Goal: Contribute content

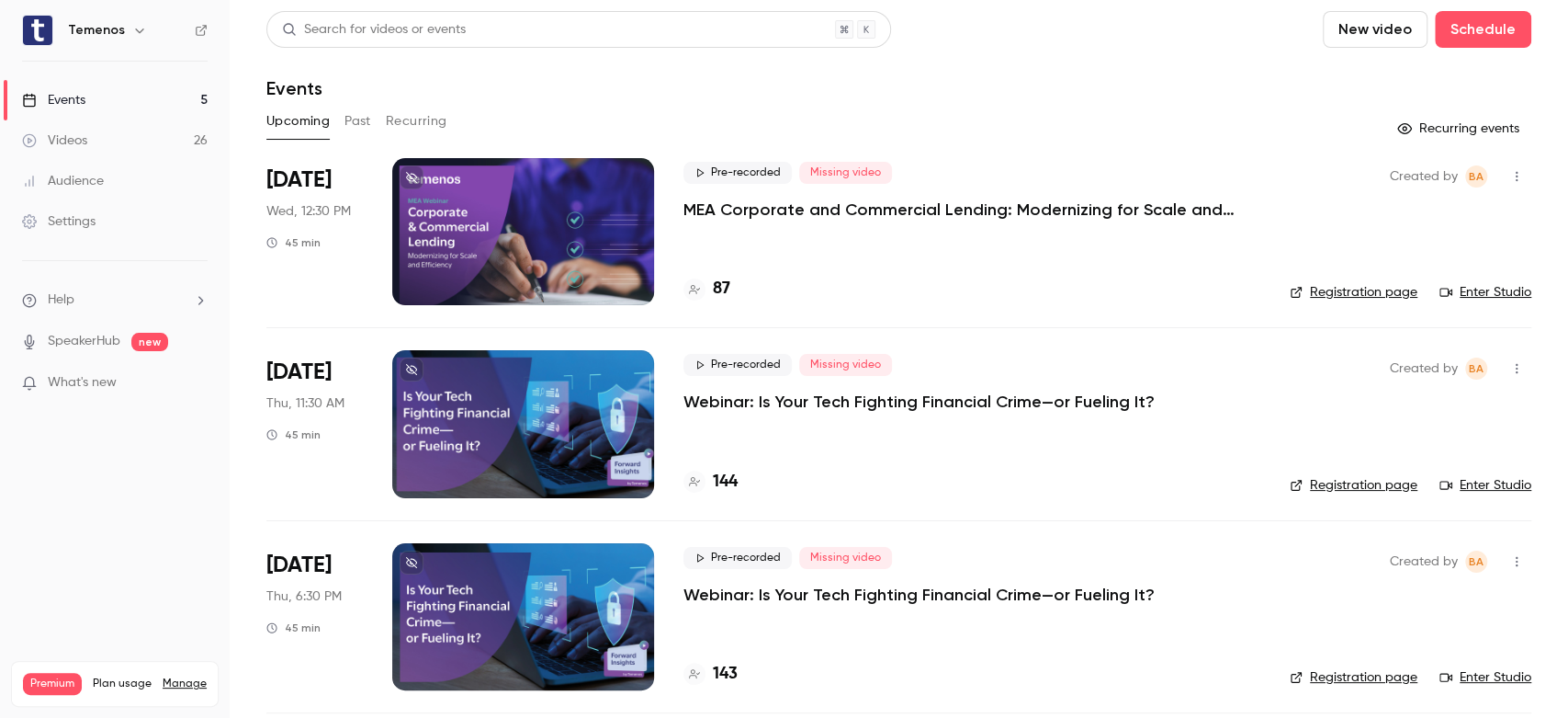
click at [88, 148] on link "Videos 26" at bounding box center [115, 140] width 230 height 40
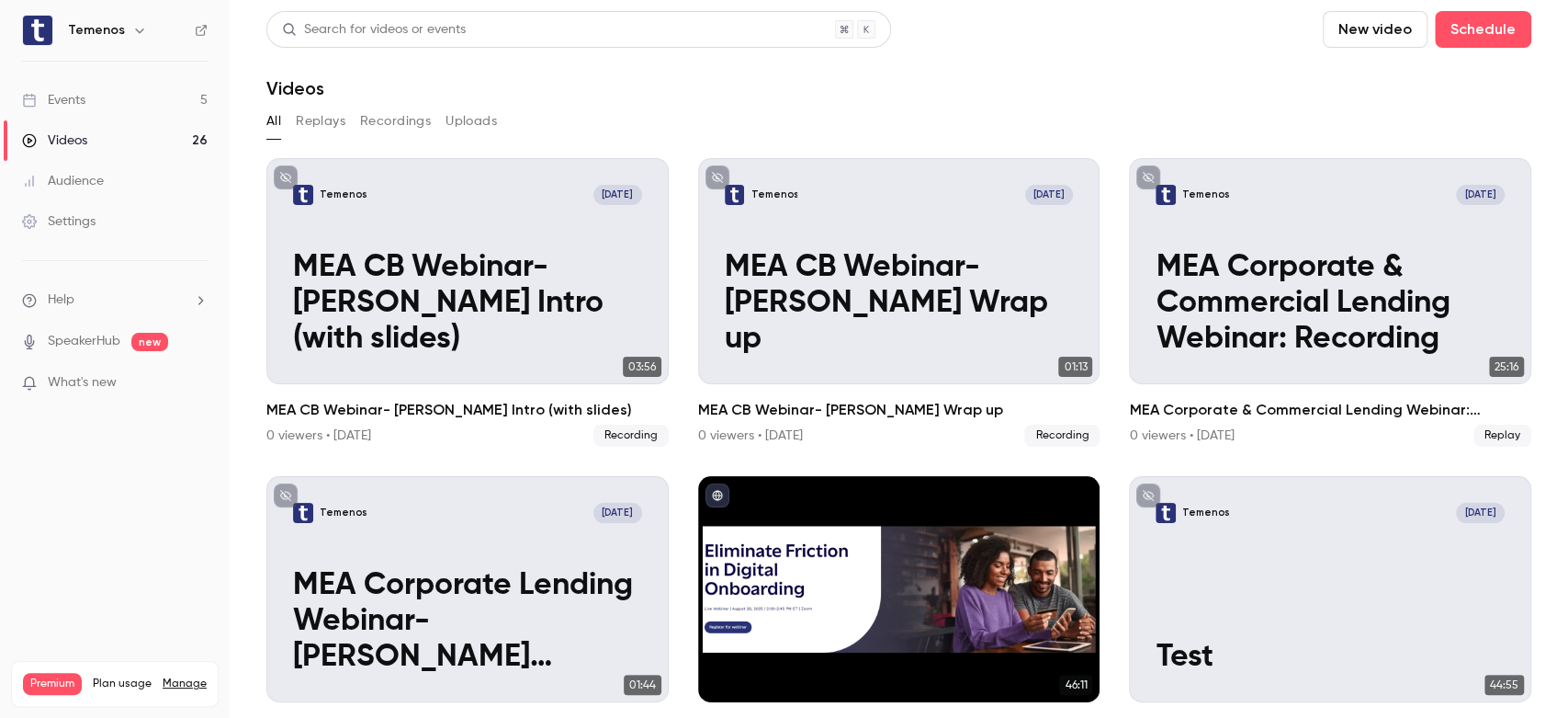
click at [469, 121] on button "Uploads" at bounding box center [471, 121] width 52 height 29
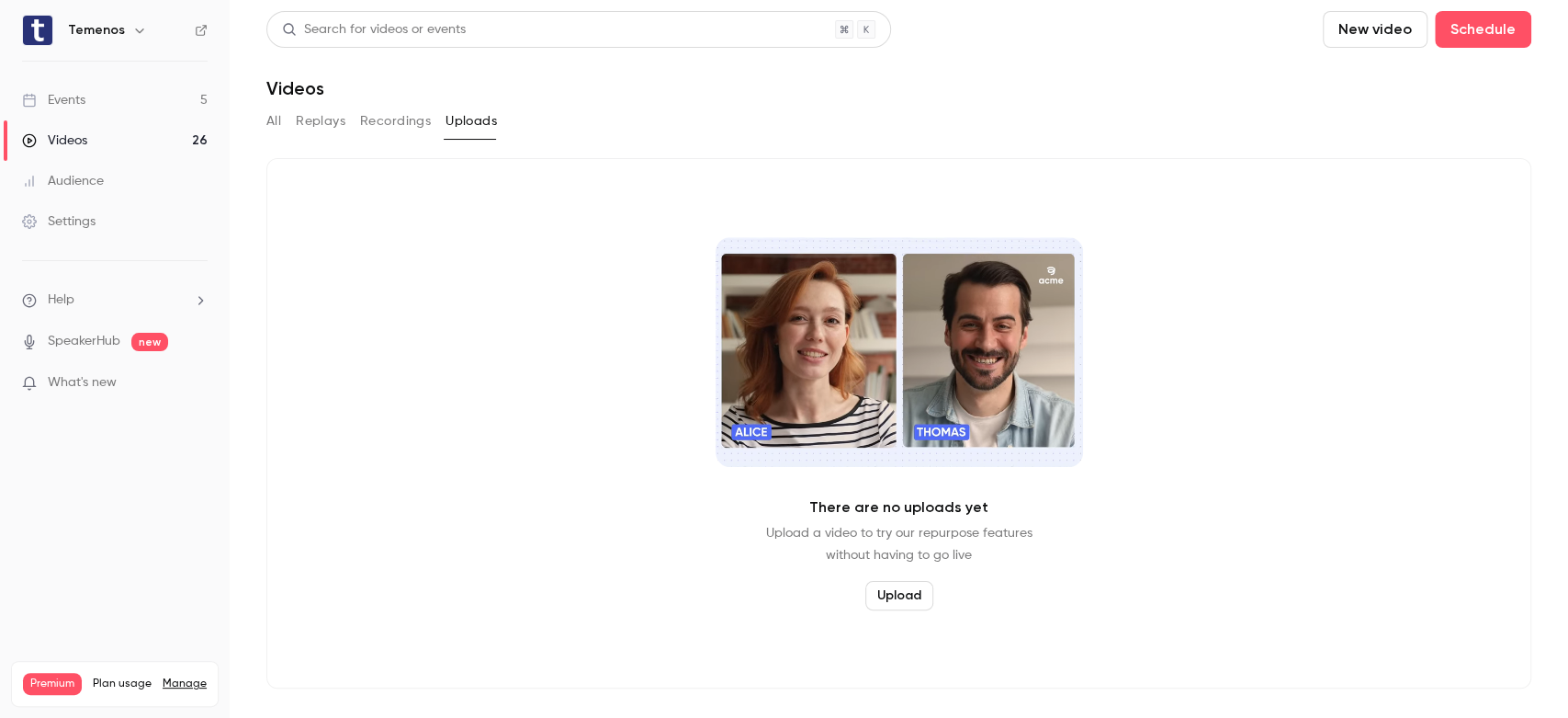
click at [907, 592] on button "Upload" at bounding box center [900, 595] width 68 height 29
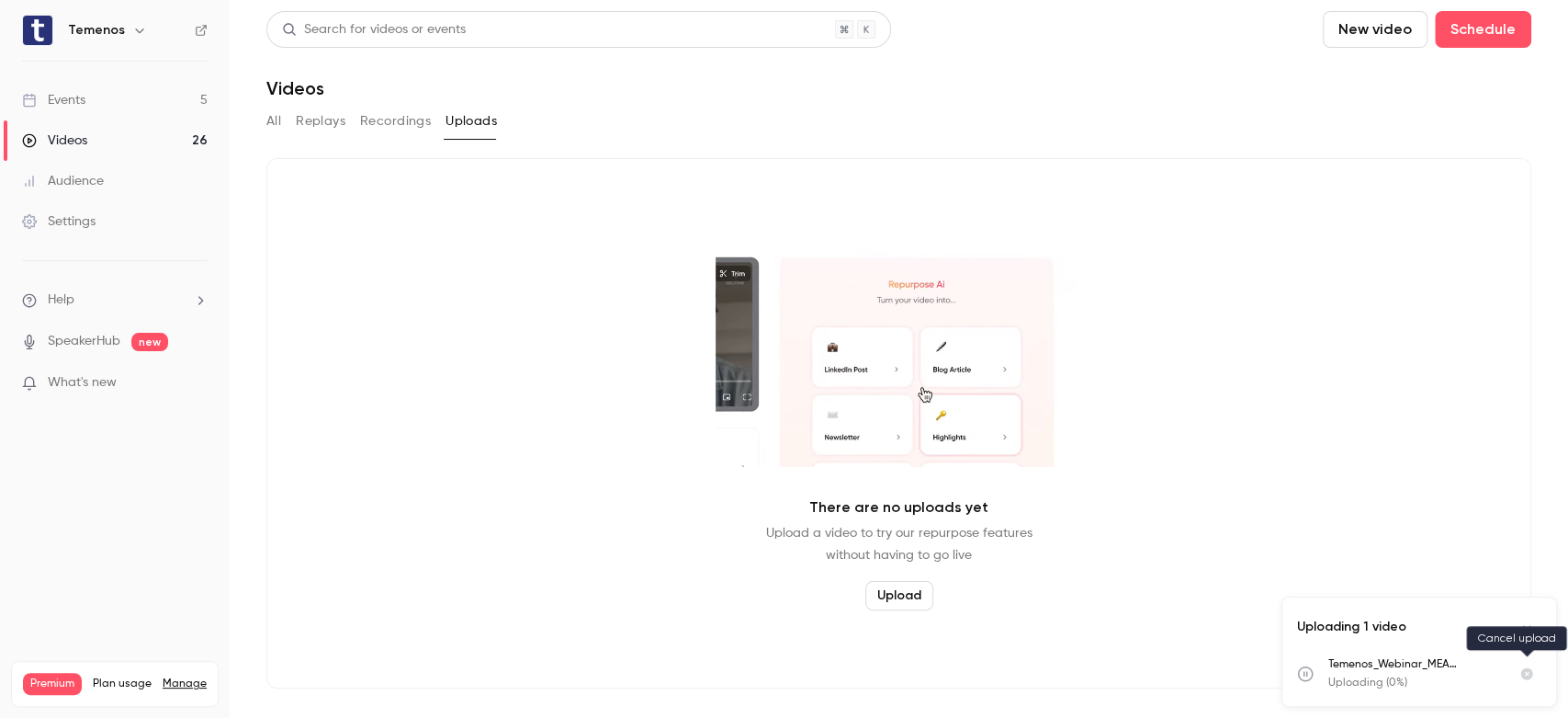
click at [1529, 675] on icon "Cancel upload" at bounding box center [1527, 674] width 12 height 12
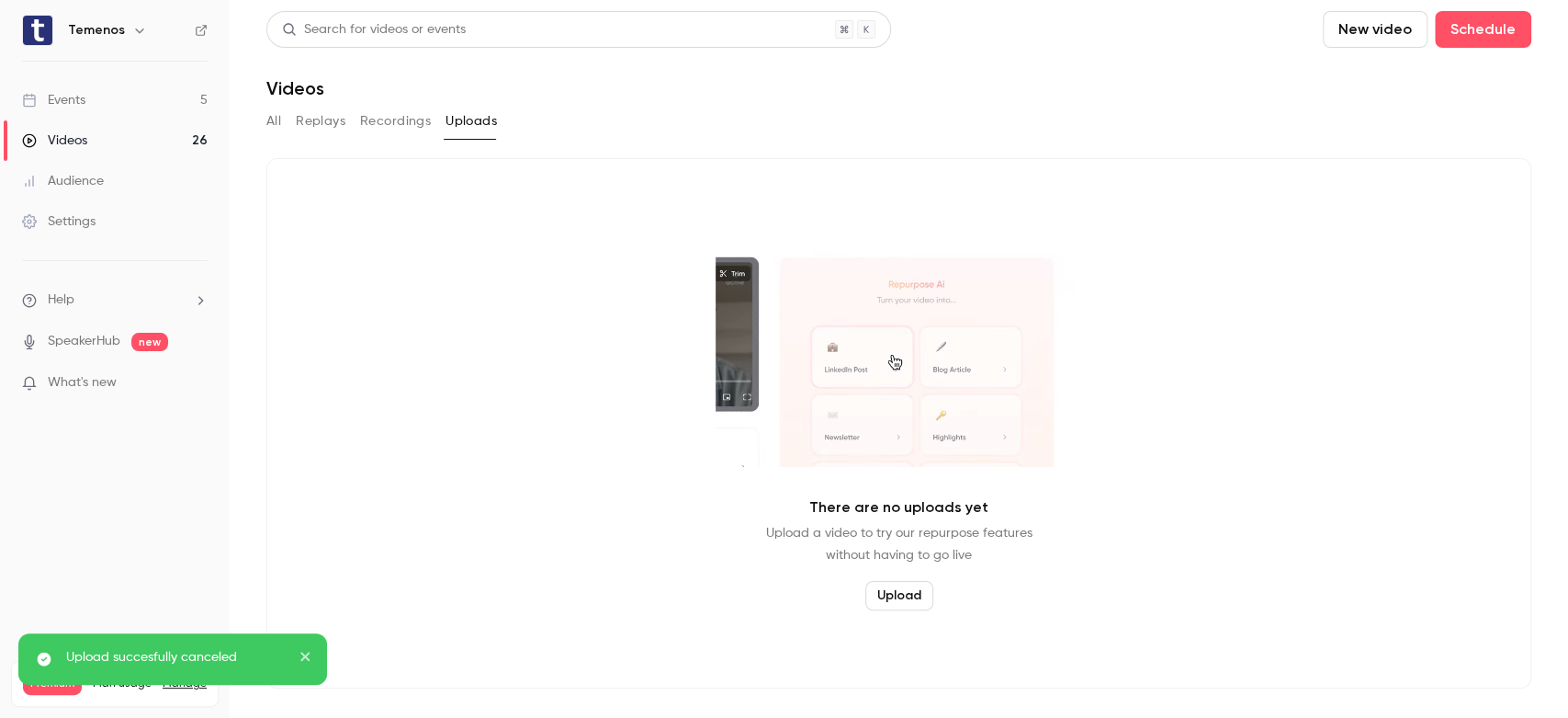
click at [95, 92] on link "Events 5" at bounding box center [115, 100] width 230 height 40
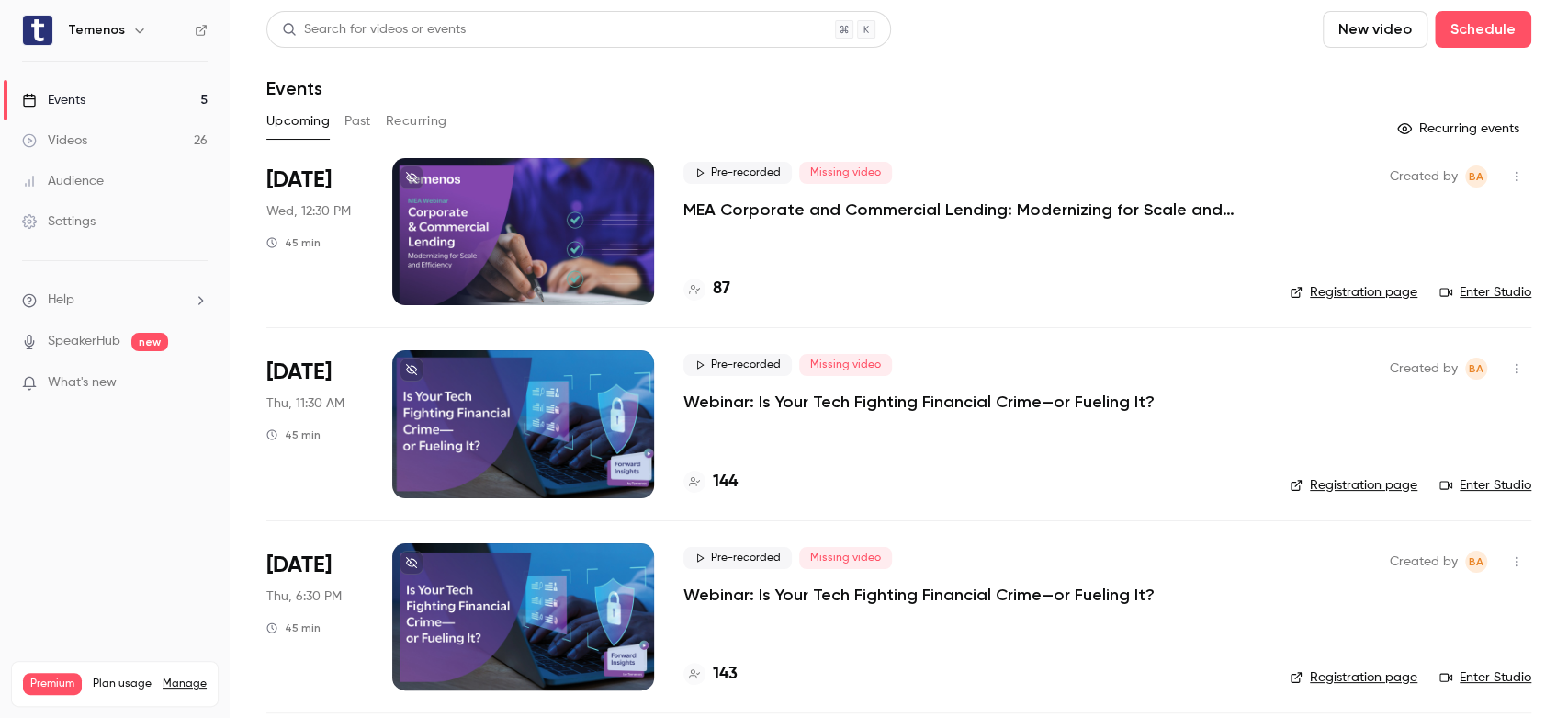
click at [978, 219] on p "MEA Corporate and Commercial Lending: Modernizing for Scale and Efficiency" at bounding box center [959, 210] width 551 height 22
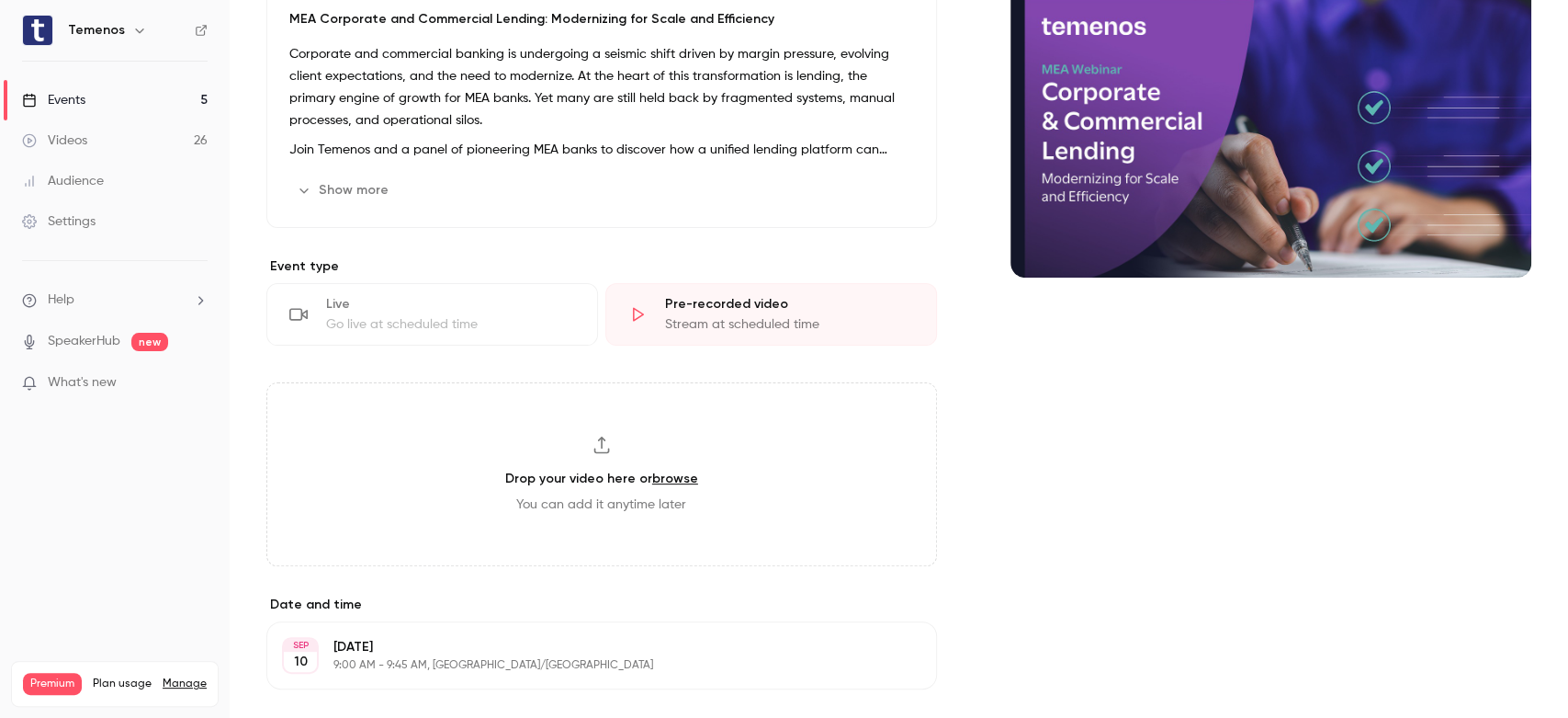
scroll to position [215, 0]
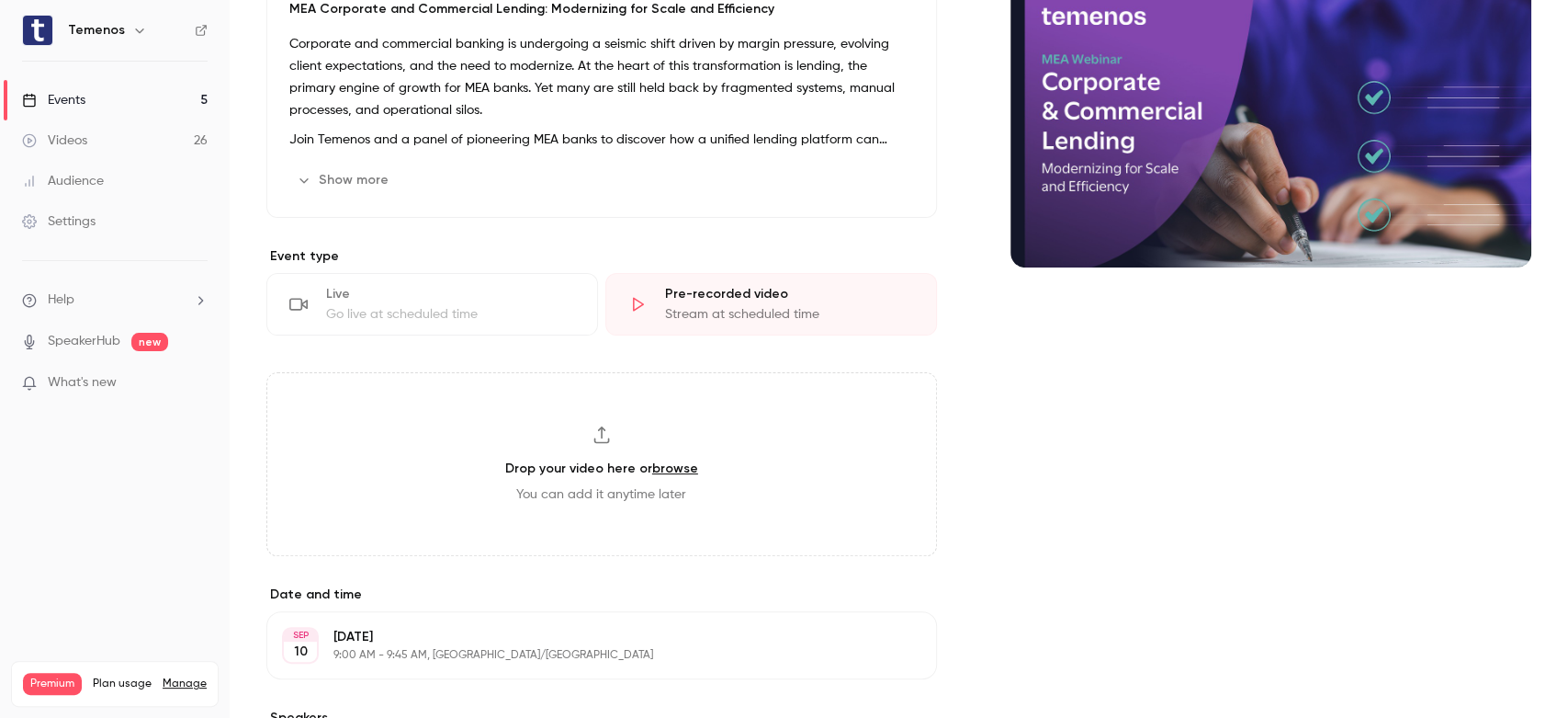
click at [662, 469] on link "browse" at bounding box center [675, 468] width 46 height 16
type input "**********"
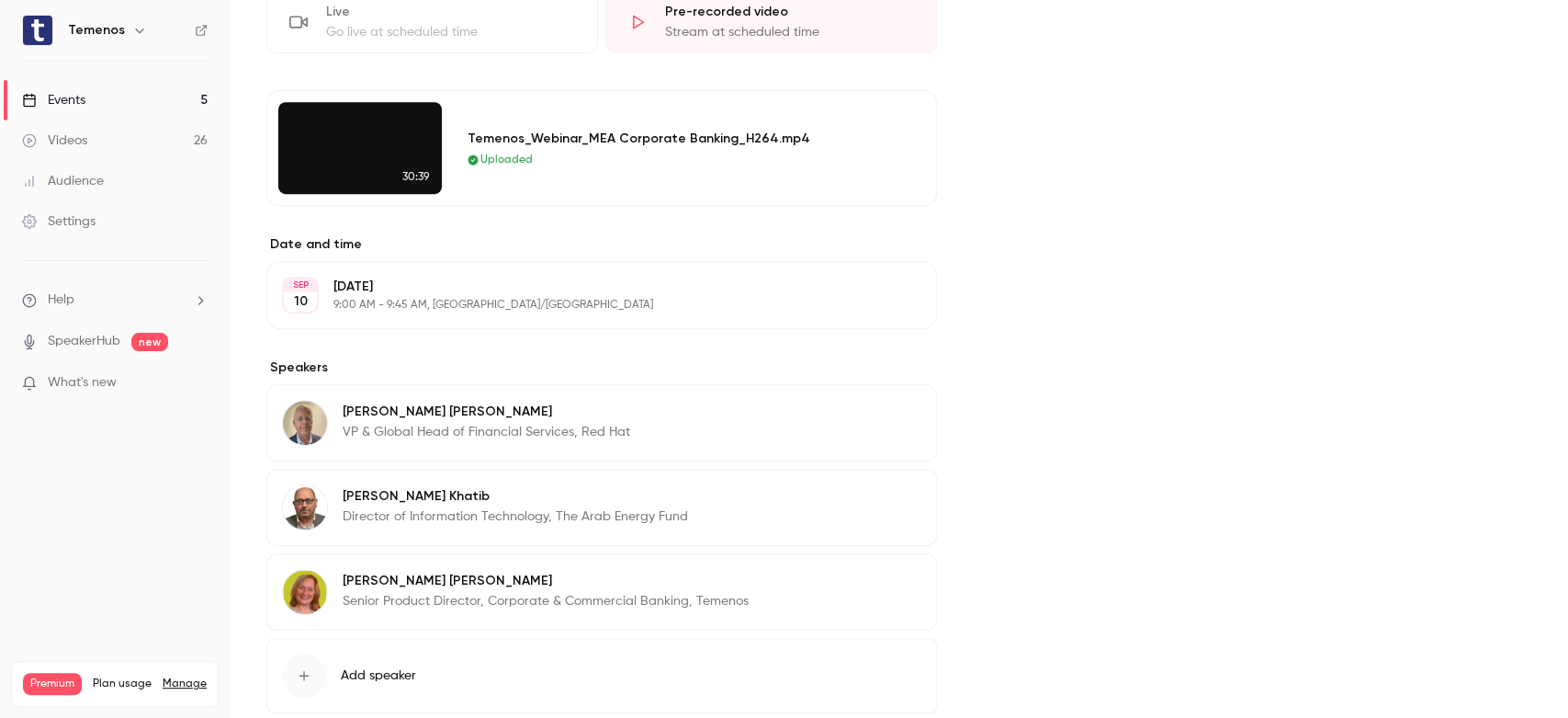
scroll to position [603, 0]
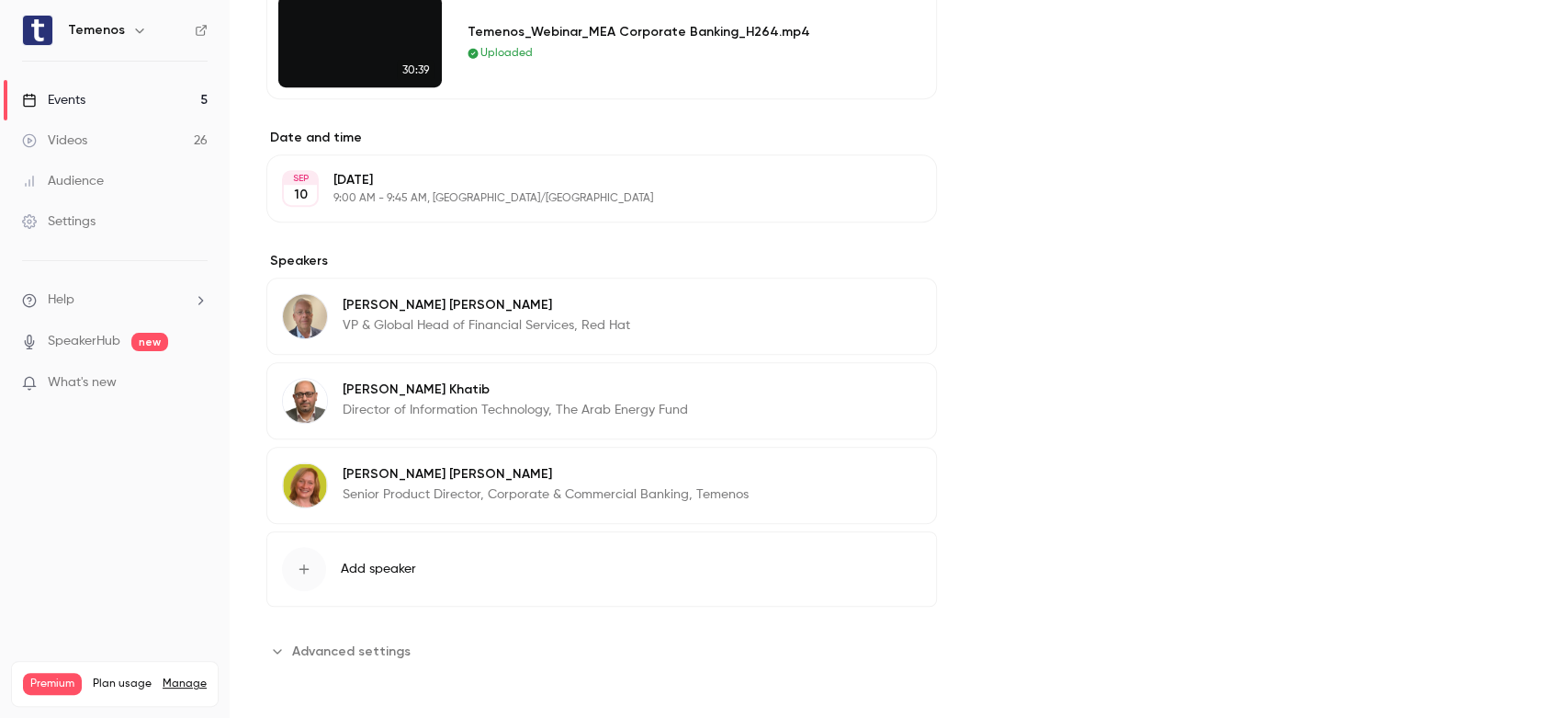
click at [106, 390] on span "What's new" at bounding box center [82, 383] width 69 height 20
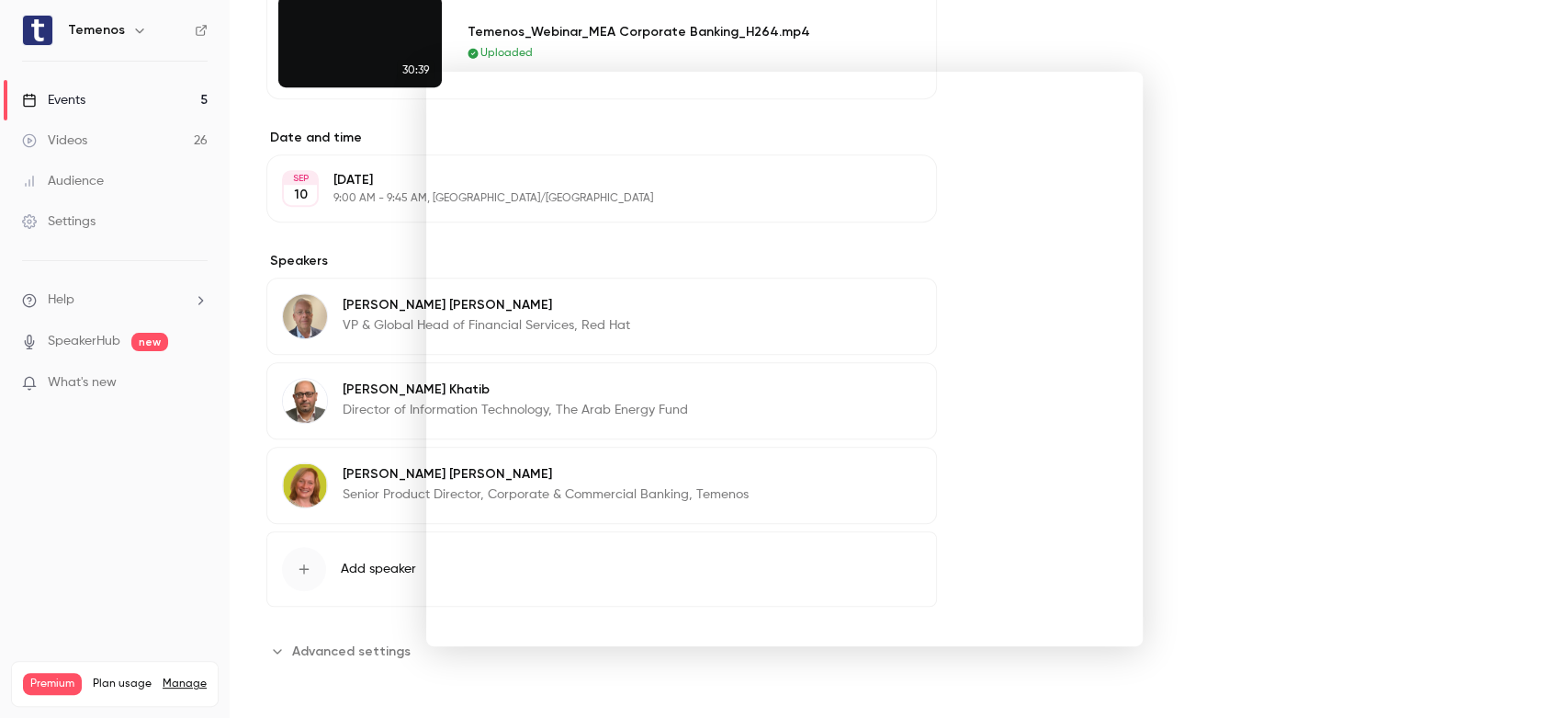
click at [1307, 299] on div at bounding box center [784, 359] width 1568 height 718
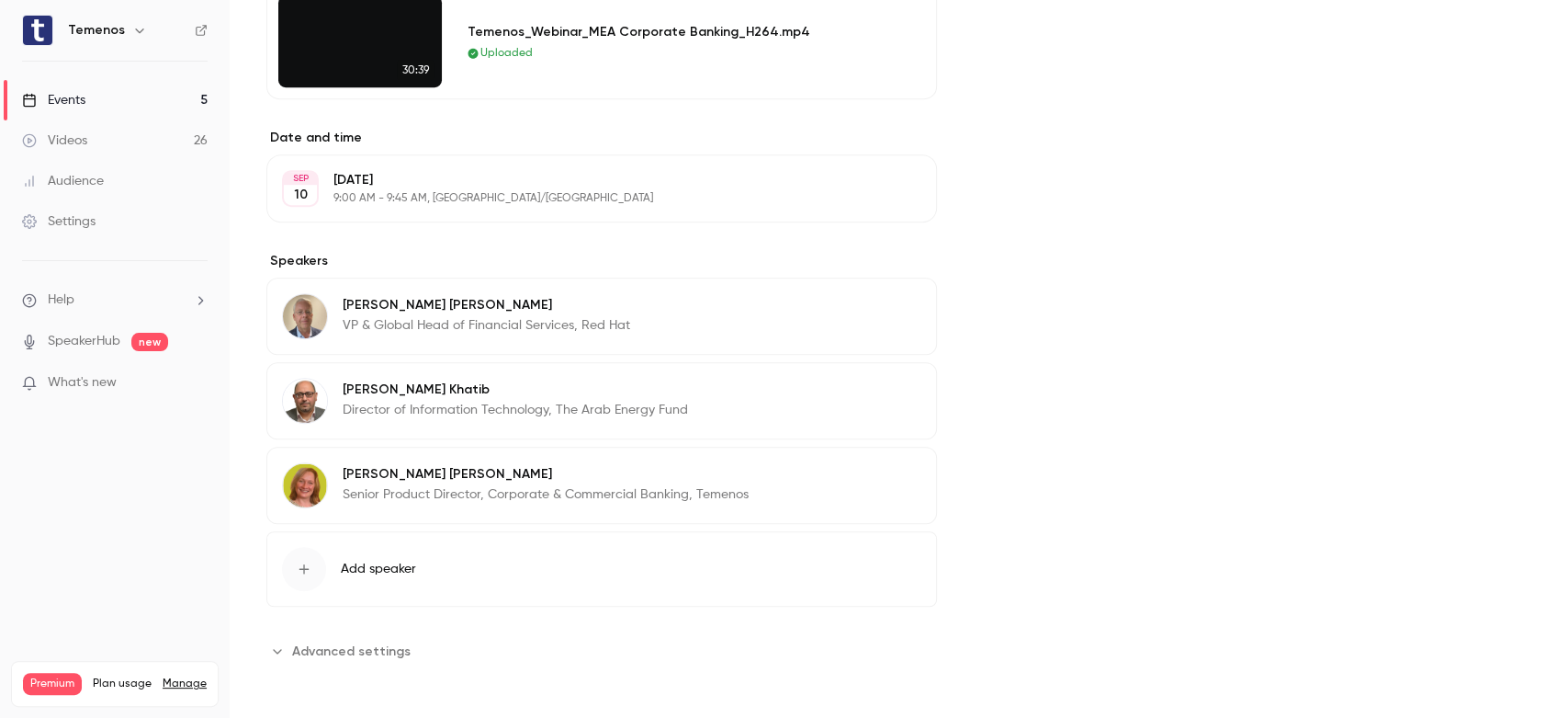
click at [132, 103] on link "Events 5" at bounding box center [115, 100] width 230 height 40
